Goal: Task Accomplishment & Management: Use online tool/utility

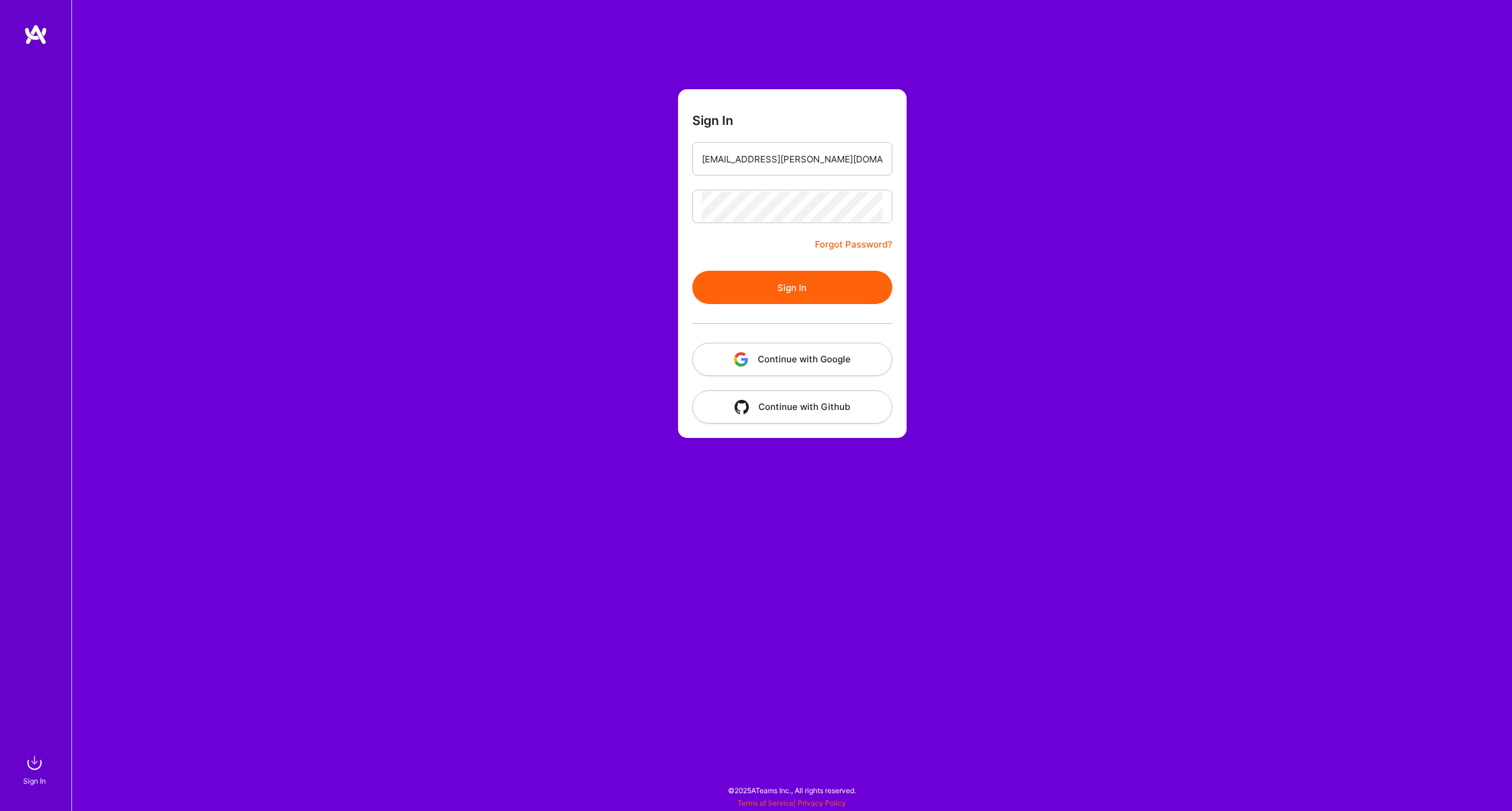
click at [803, 294] on button "Sign In" at bounding box center [792, 287] width 200 height 33
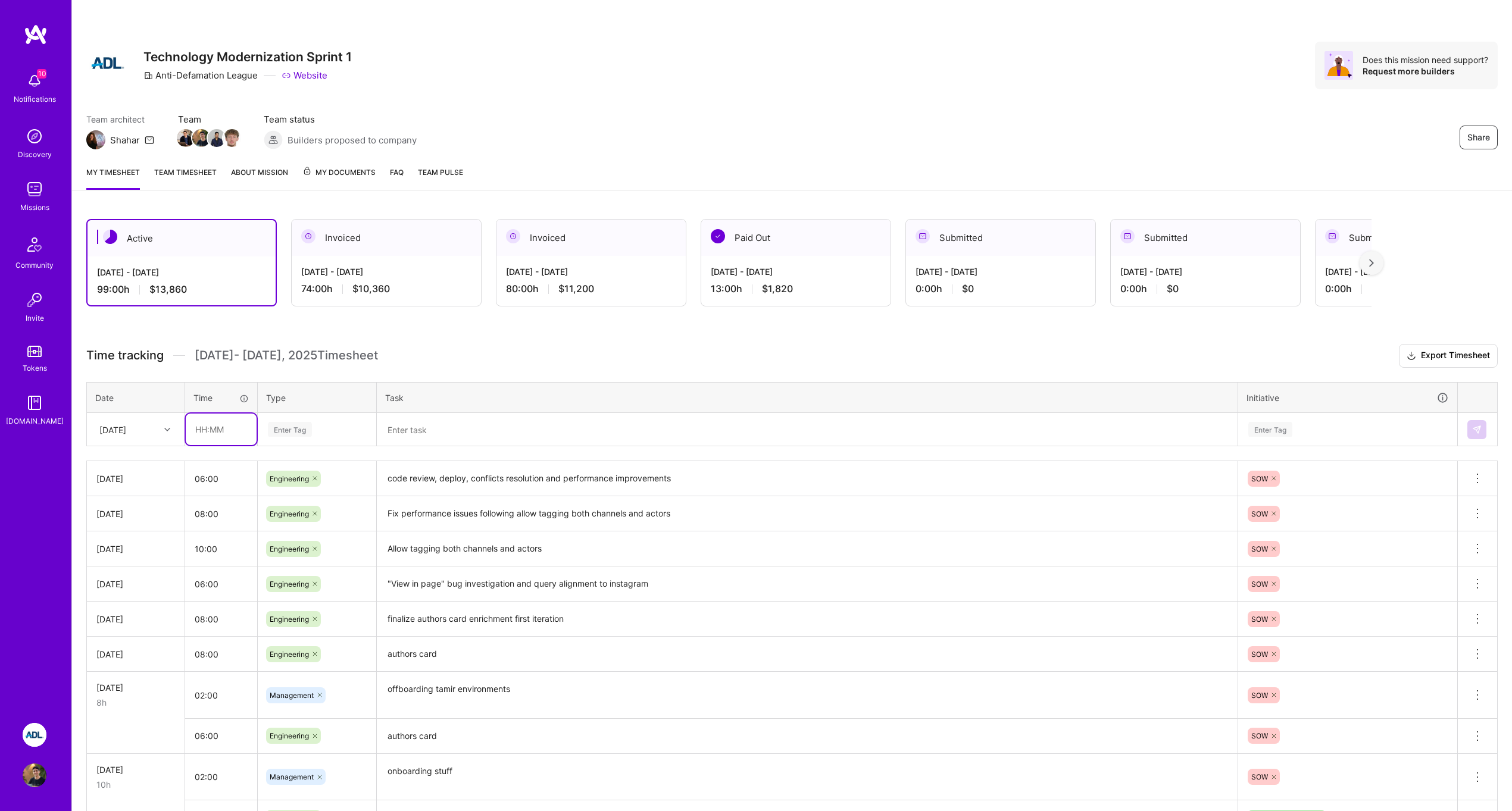
click at [227, 432] on input "text" at bounding box center [221, 429] width 71 height 31
type input "04:00"
click at [304, 431] on div "Enter Tag" at bounding box center [290, 429] width 44 height 18
click at [289, 560] on div "Engineering" at bounding box center [317, 553] width 117 height 28
click at [439, 447] on div "Time tracking [DATE] - [DATE] Timesheet Export Timesheet Date Time Type Task In…" at bounding box center [792, 693] width 1412 height 699
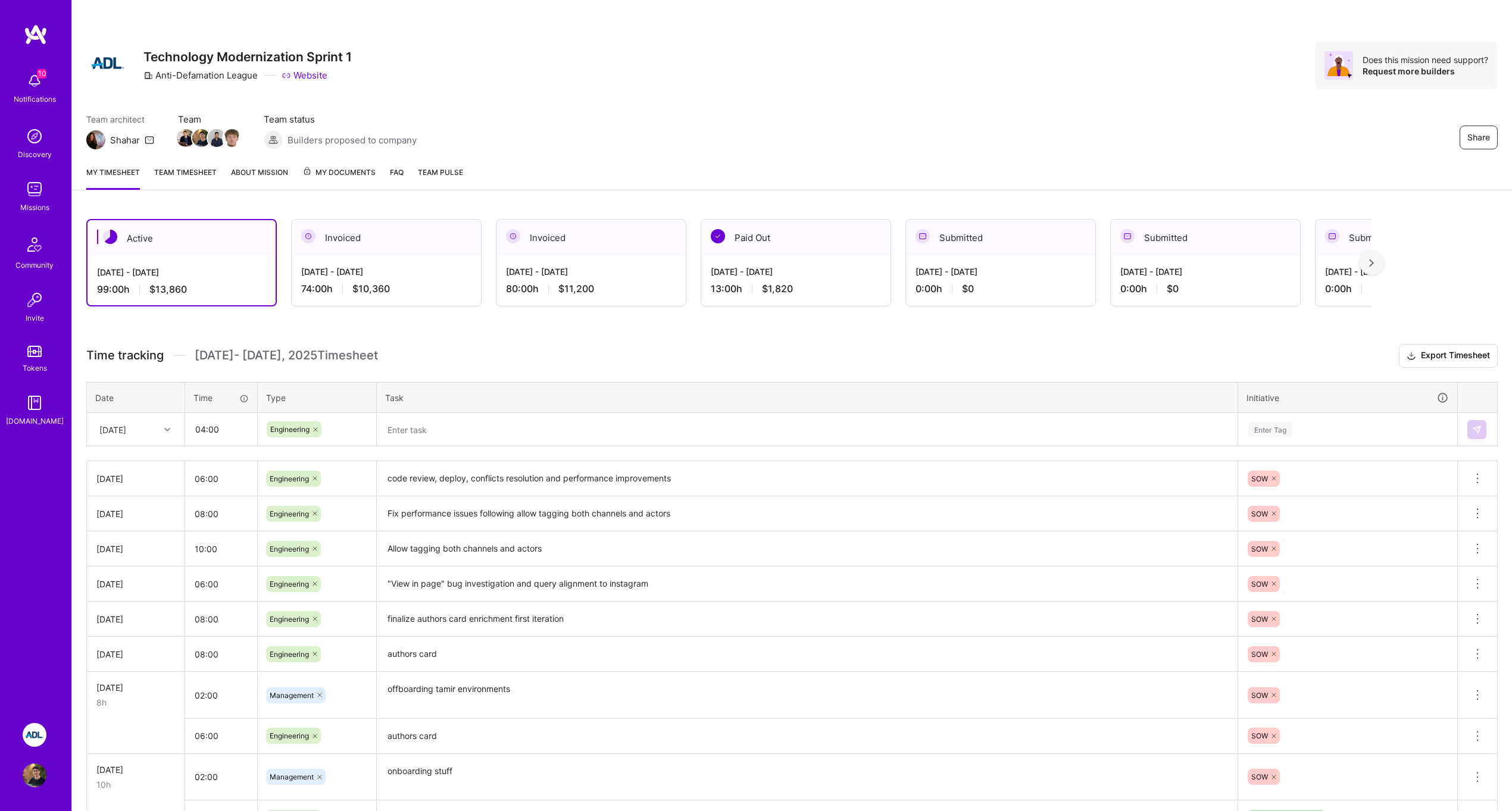
click at [439, 438] on textarea at bounding box center [807, 429] width 858 height 31
paste textarea "[stage=omer] Add authors metadata + improve platform filter UX + fix login page"
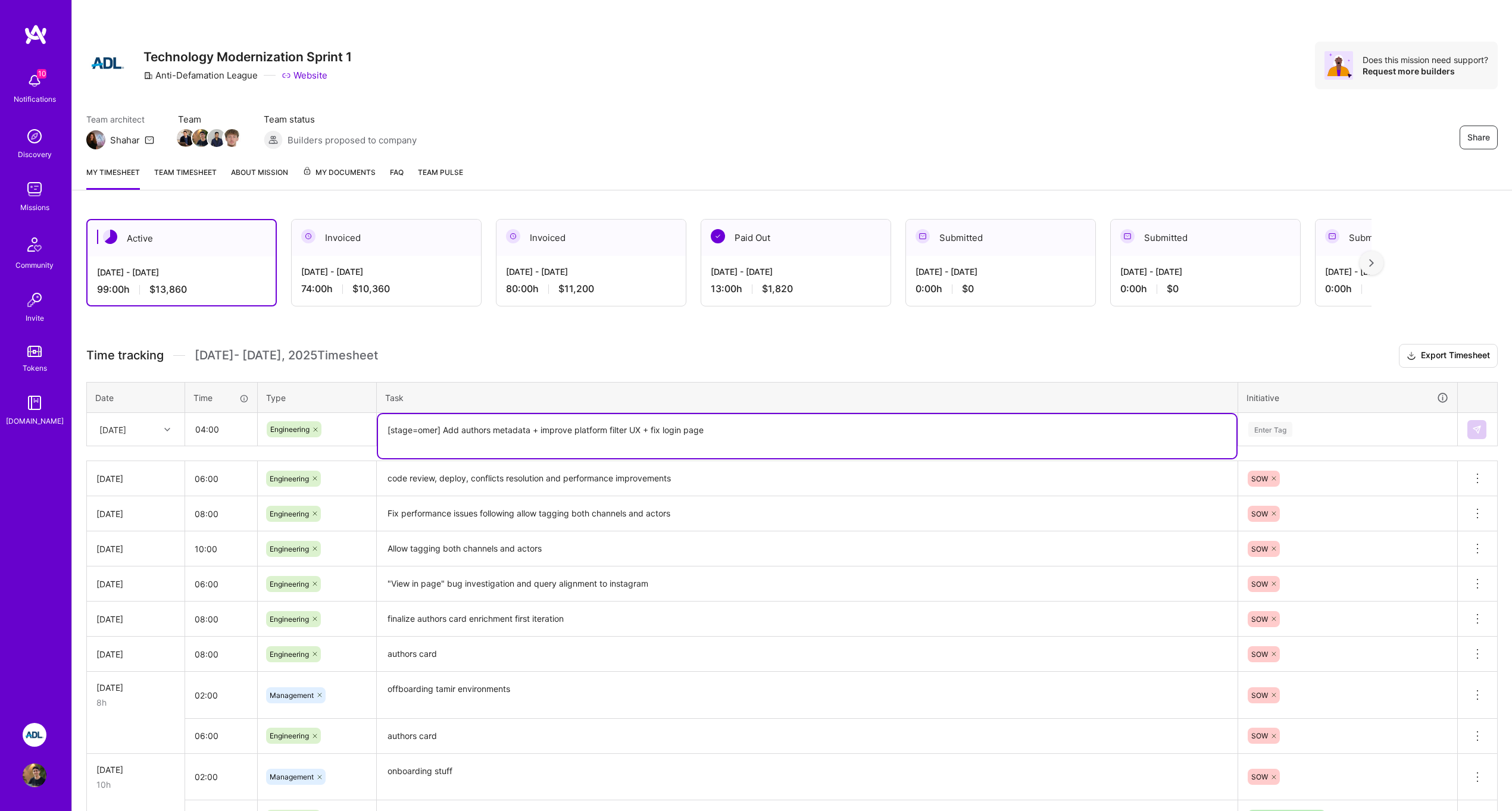
click at [449, 432] on textarea "[stage=omer] Add authors metadata + improve platform filter UX + fix login page" at bounding box center [807, 436] width 858 height 44
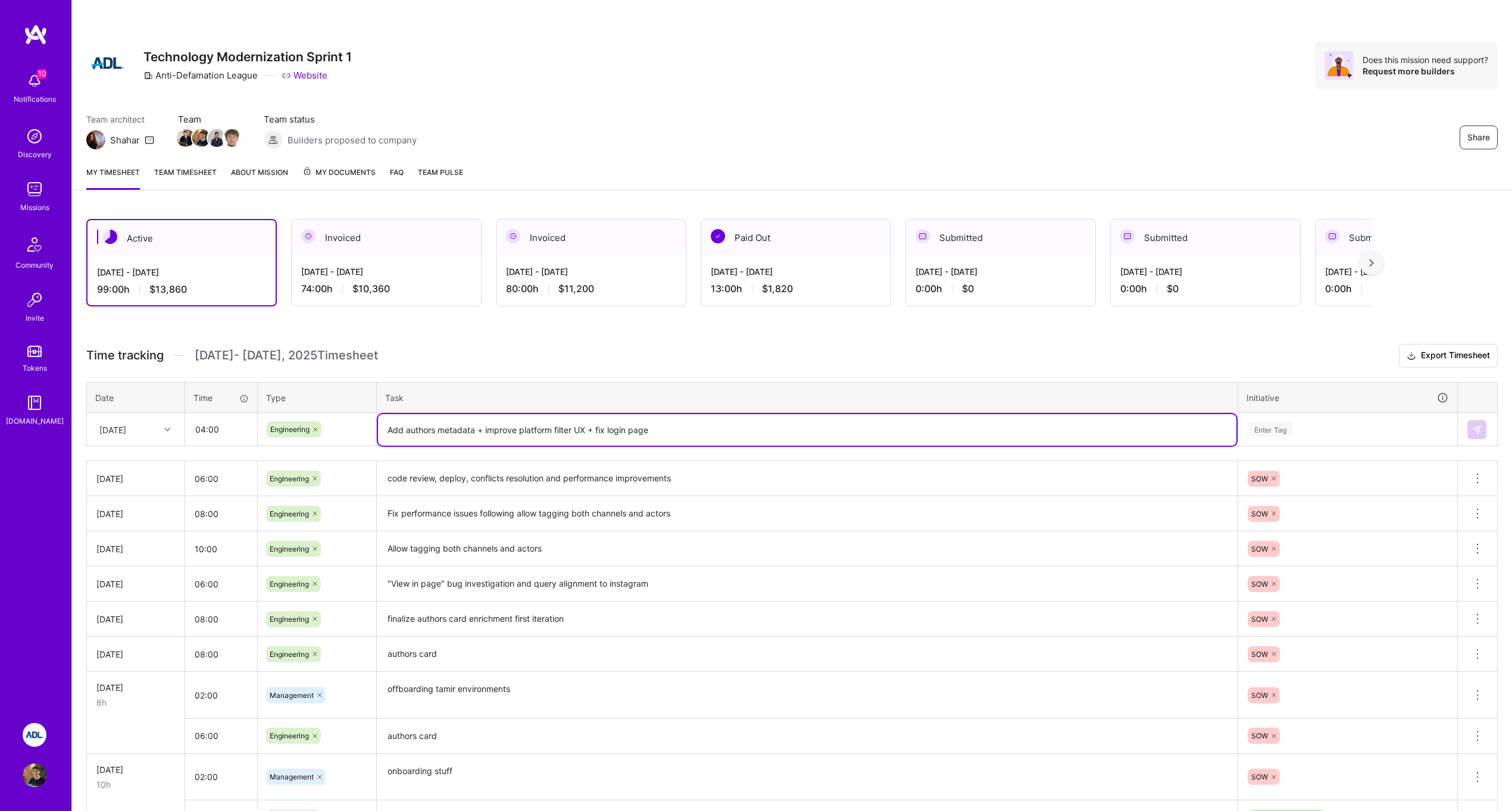
type textarea "Add authors metadata + improve platform filter UX + fix login page"
click at [1274, 436] on div "Enter Tag" at bounding box center [1270, 429] width 44 height 18
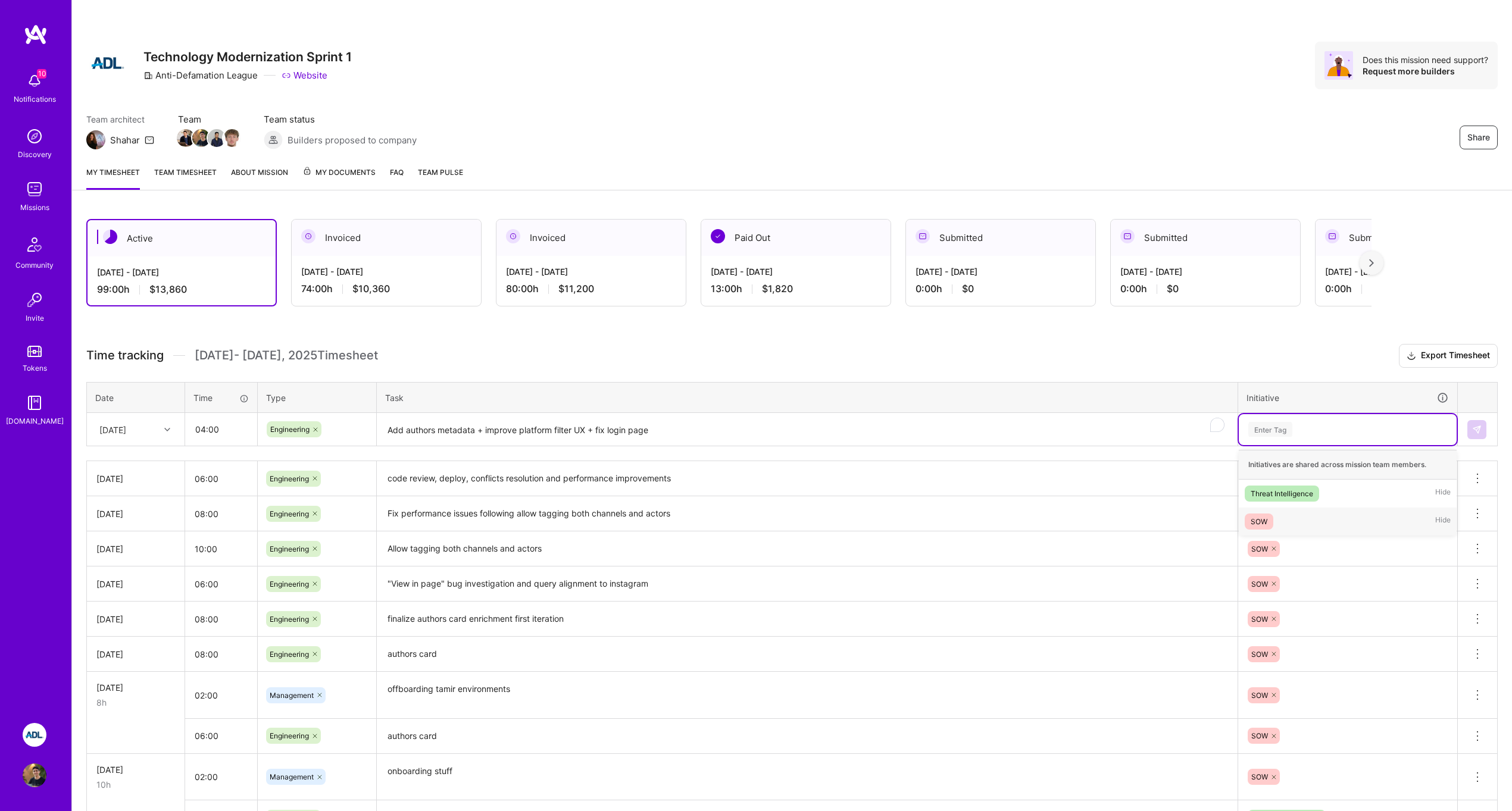
click at [1278, 516] on div "SOW Hide" at bounding box center [1347, 522] width 218 height 28
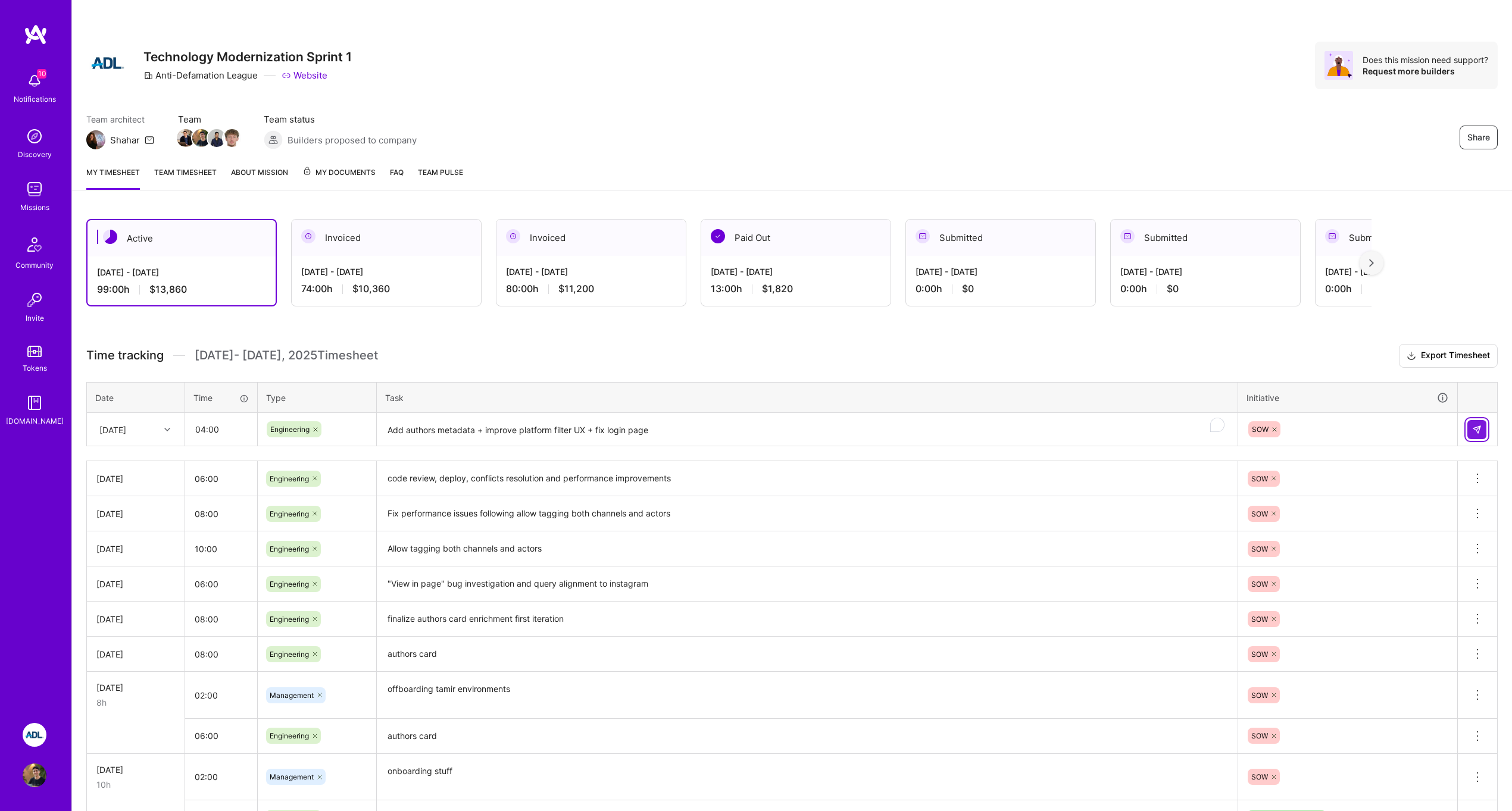
click at [1482, 432] on button at bounding box center [1476, 429] width 19 height 19
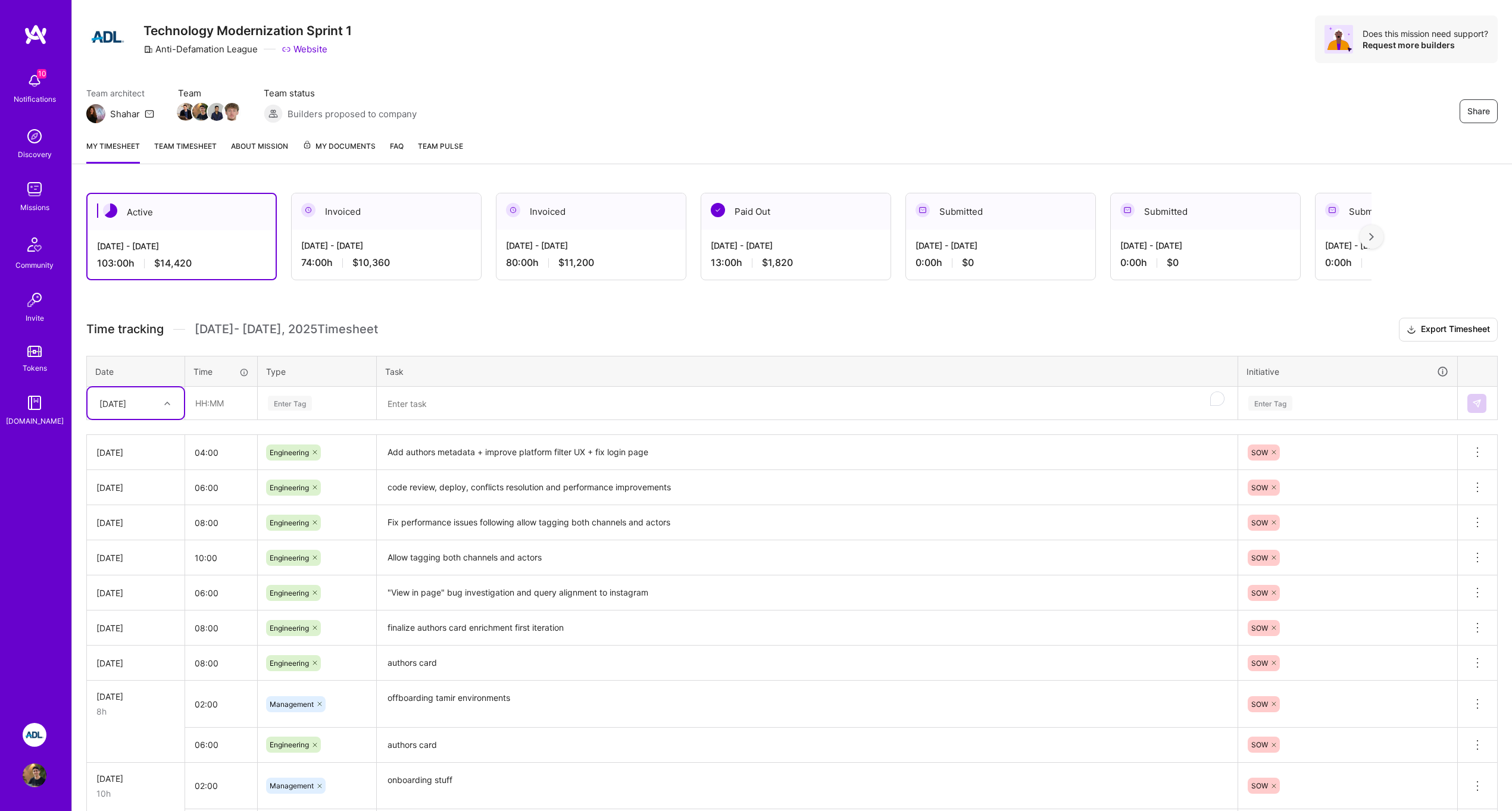
scroll to position [3, 0]
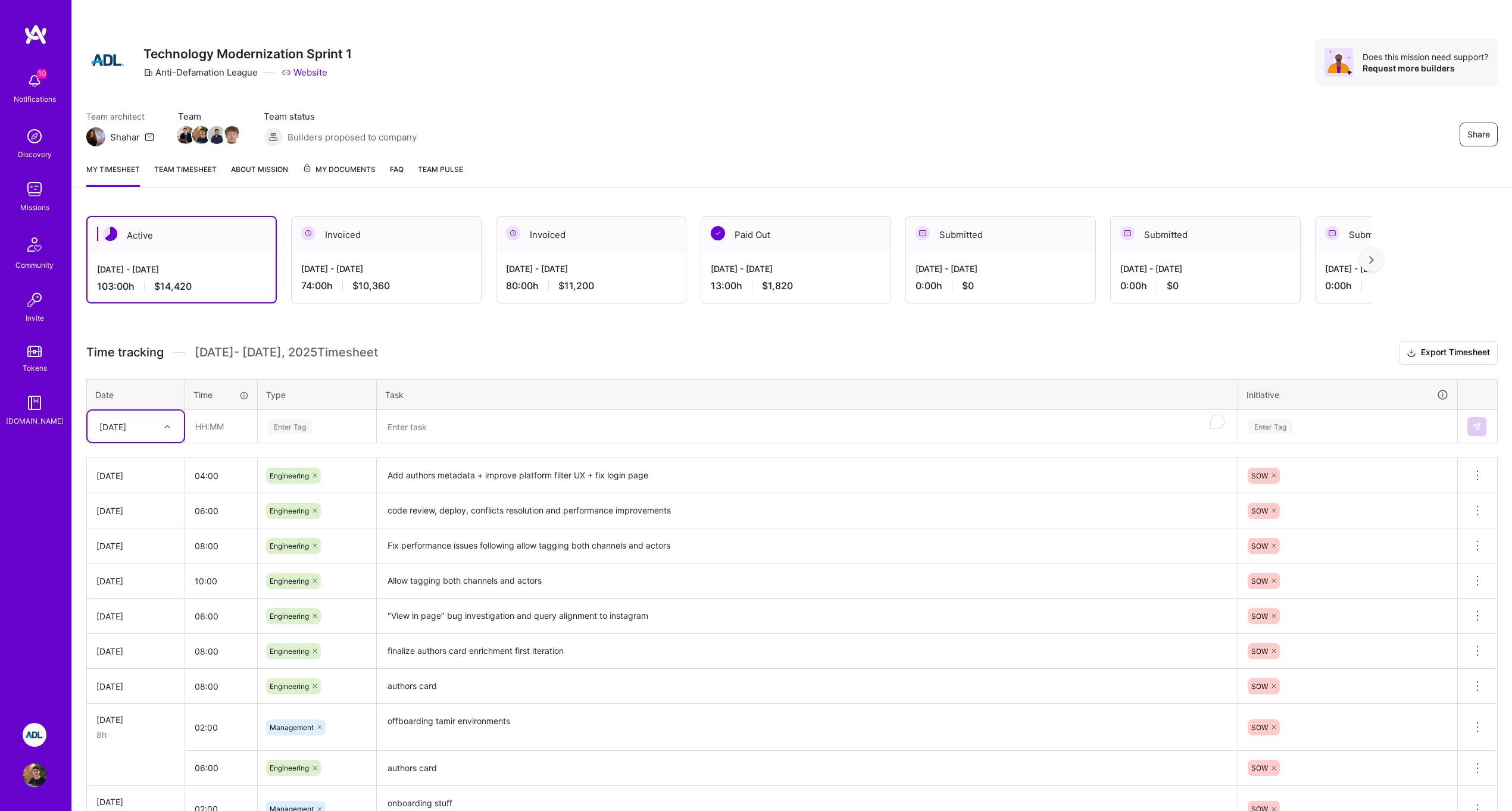
click at [539, 336] on div "Active [DATE] - [DATE] 103:00 h $14,420 Invoiced [DATE] - [DATE] 74:00 h $10,36…" at bounding box center [792, 668] width 1440 height 932
